Goal: Task Accomplishment & Management: Complete application form

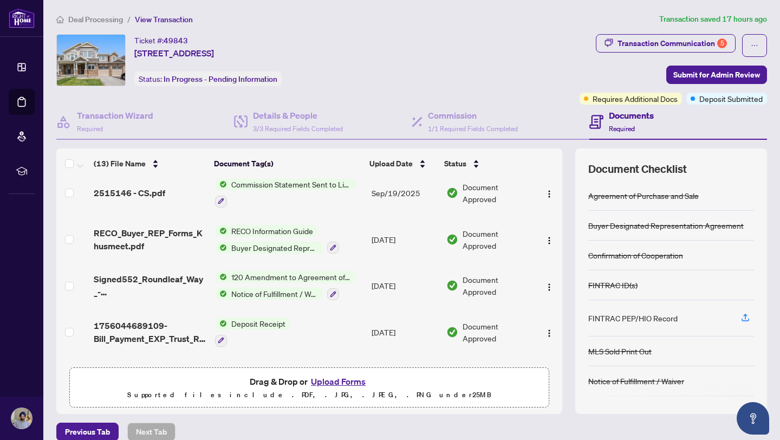
scroll to position [415, 0]
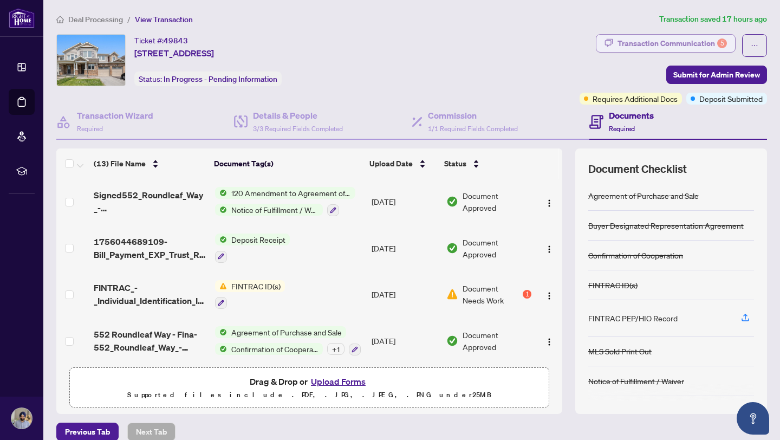
click at [645, 45] on div "Transaction Communication 5" at bounding box center [672, 43] width 109 height 17
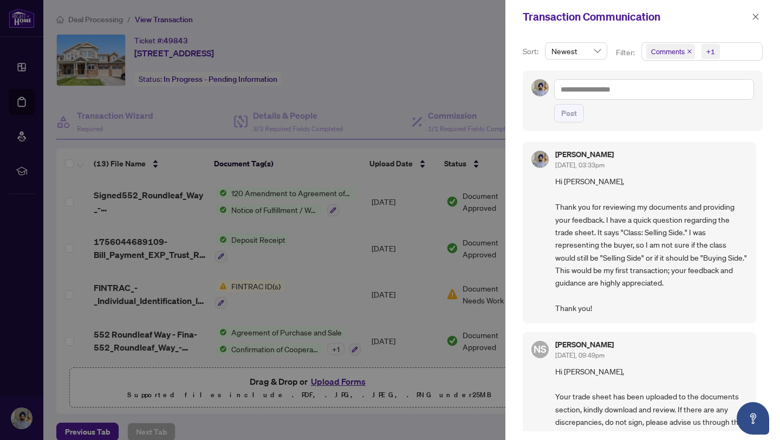
scroll to position [0, 0]
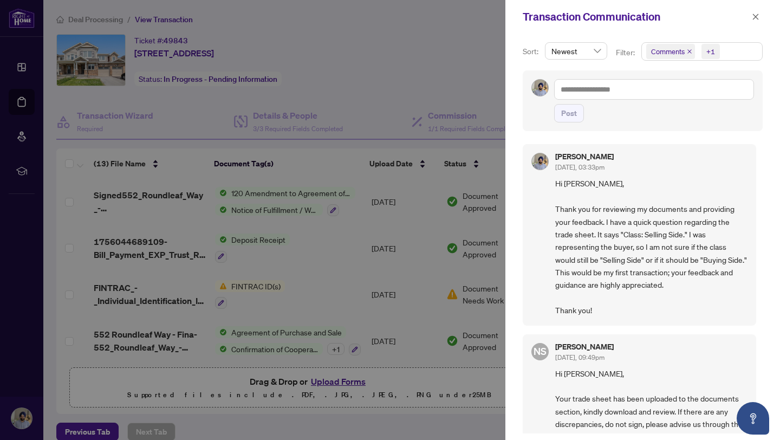
click at [469, 90] on div at bounding box center [390, 220] width 780 height 440
click at [757, 12] on span "button" at bounding box center [756, 16] width 8 height 17
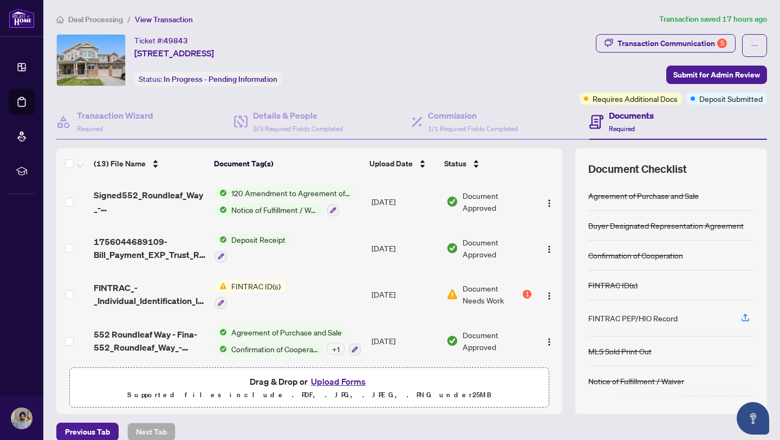
click at [506, 51] on div "Ticket #: 49843 552 Roundleaf Way, Ottawa, Ontario K2V 0K3, Canada Status: In P…" at bounding box center [315, 60] width 519 height 52
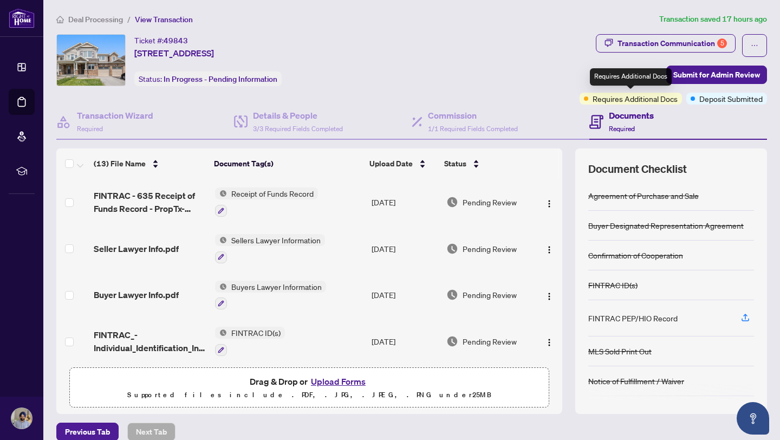
click at [662, 97] on span "Requires Additional Docs" at bounding box center [635, 99] width 85 height 12
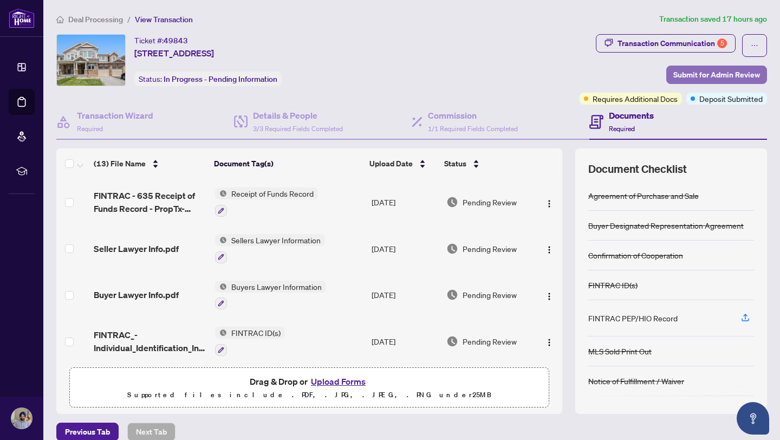
click at [675, 77] on span "Submit for Admin Review" at bounding box center [717, 74] width 87 height 17
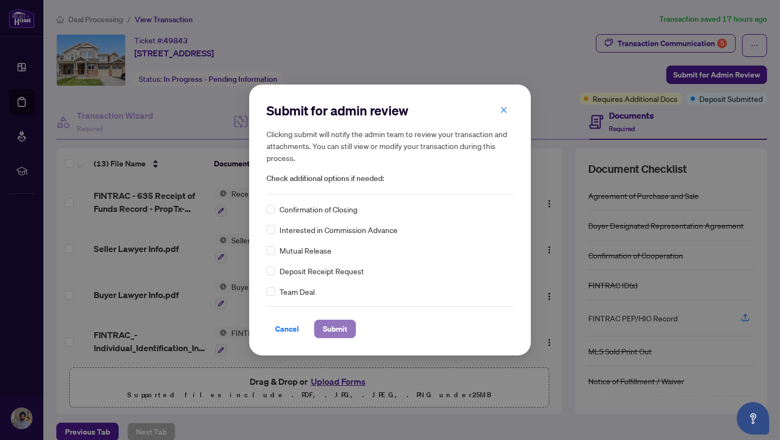
click at [349, 332] on button "Submit" at bounding box center [335, 329] width 42 height 18
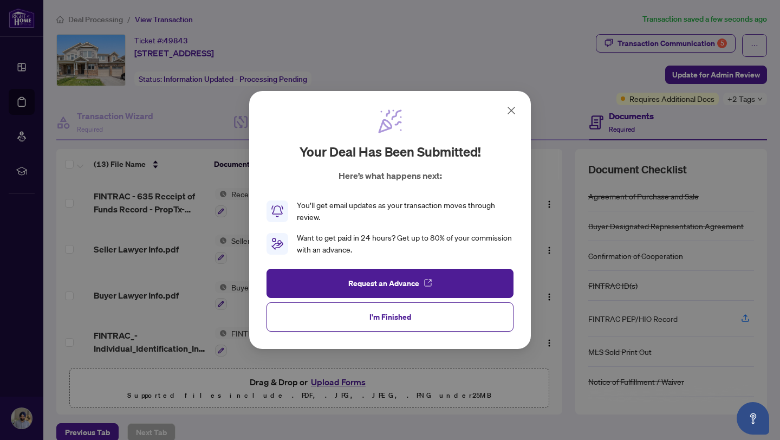
click at [511, 113] on icon at bounding box center [511, 110] width 13 height 13
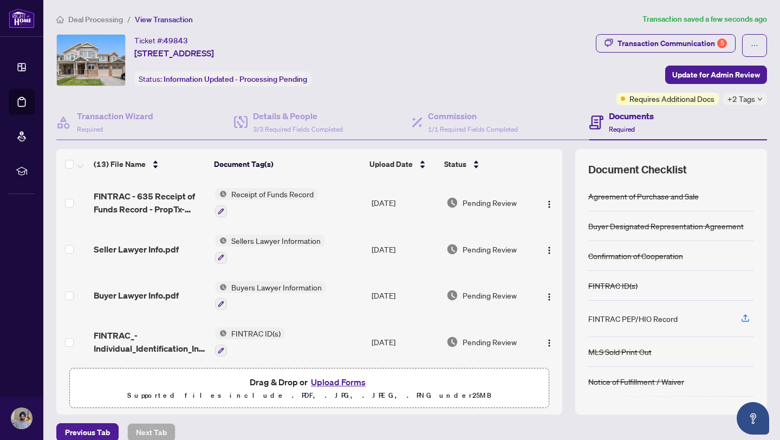
click at [529, 87] on div "Ticket #: 49843 552 Roundleaf Way, Ottawa, Ontario K2V 0K3, Canada Status: Info…" at bounding box center [324, 69] width 540 height 71
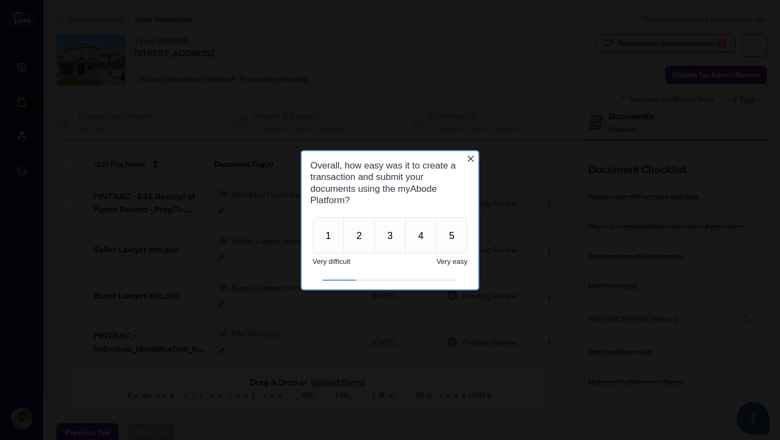
click at [469, 158] on icon "Close button" at bounding box center [471, 158] width 9 height 9
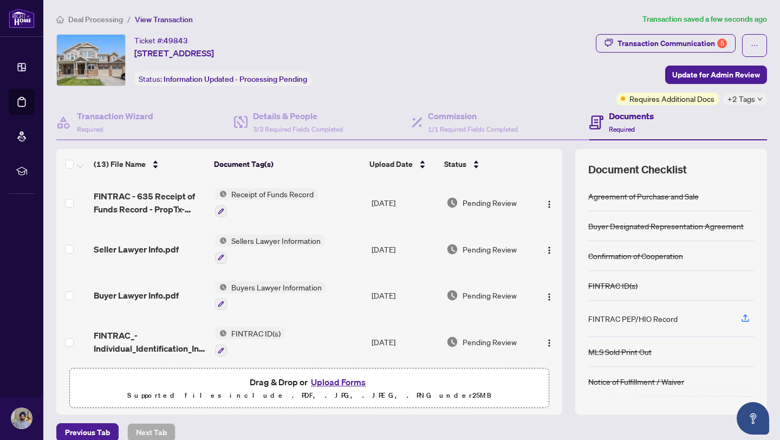
click at [529, 59] on div "Ticket #: 49843 552 Roundleaf Way, Ottawa, Ontario K2V 0K3, Canada Status: Info…" at bounding box center [323, 60] width 535 height 52
click at [741, 101] on span "+2 Tags" at bounding box center [742, 99] width 28 height 12
click at [556, 91] on div "Ticket #: 49843 552 Roundleaf Way, Ottawa, Ontario K2V 0K3, Canada Status: Info…" at bounding box center [324, 69] width 540 height 71
click at [631, 45] on div "Transaction Communication 5" at bounding box center [672, 43] width 109 height 17
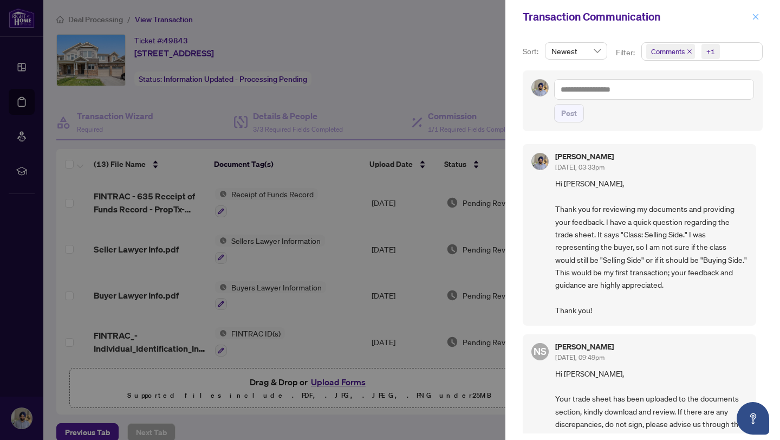
click at [758, 18] on icon "close" at bounding box center [756, 17] width 8 height 8
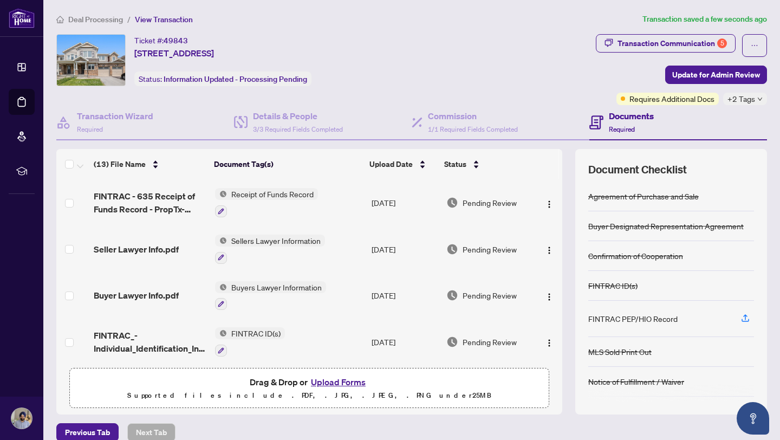
click at [492, 72] on div "Ticket #: 49843 552 Roundleaf Way, Ottawa, Ontario K2V 0K3, Canada Status: Info…" at bounding box center [323, 60] width 535 height 52
